Goal: Task Accomplishment & Management: Manage account settings

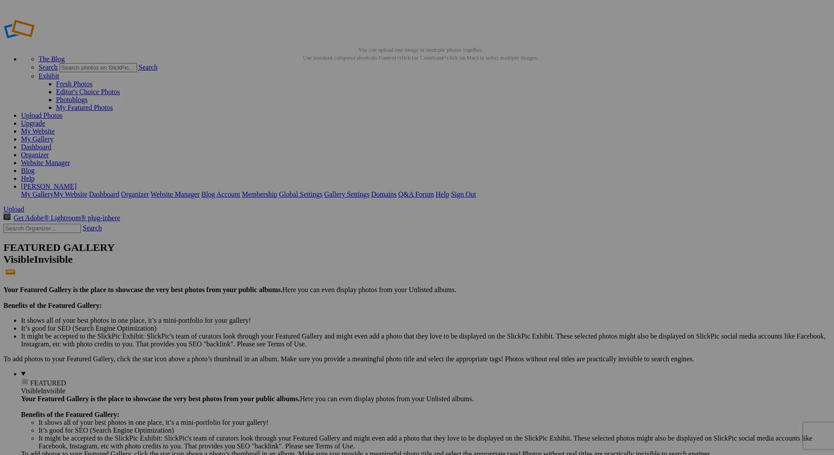
type input "[DATE], Photos by Bowerbird Photography"
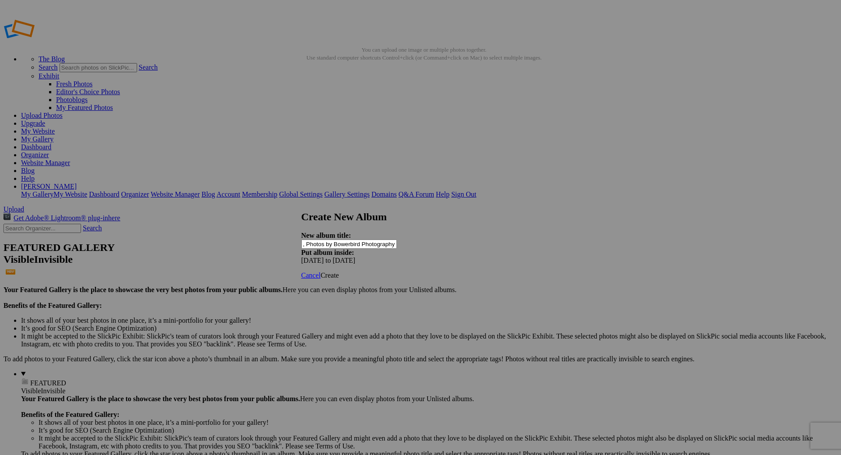
click at [339, 272] on span "Create" at bounding box center [330, 275] width 18 height 7
type input "[DATE] to [DATE]"
